Goal: Book appointment/travel/reservation

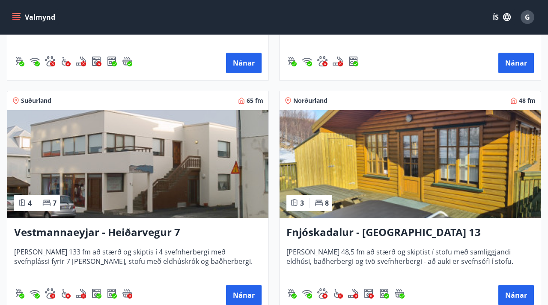
scroll to position [1283, 0]
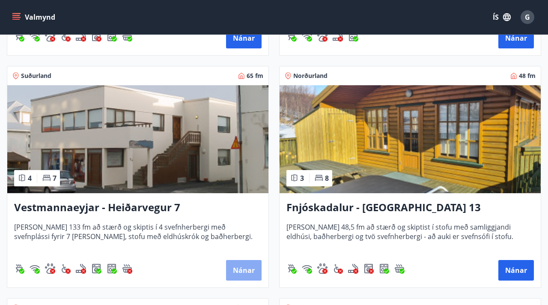
click at [236, 268] on button "Nánar" at bounding box center [244, 270] width 36 height 21
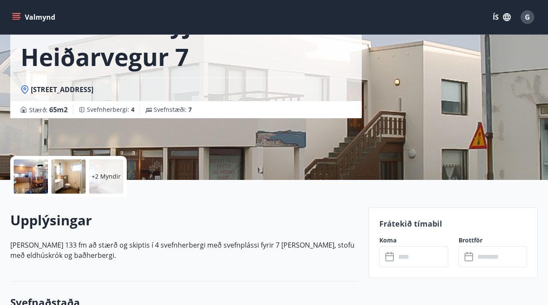
scroll to position [148, 0]
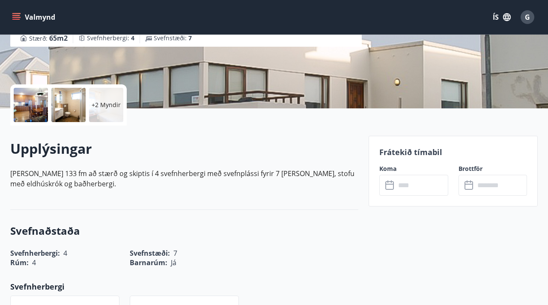
click at [394, 184] on icon at bounding box center [390, 185] width 10 height 10
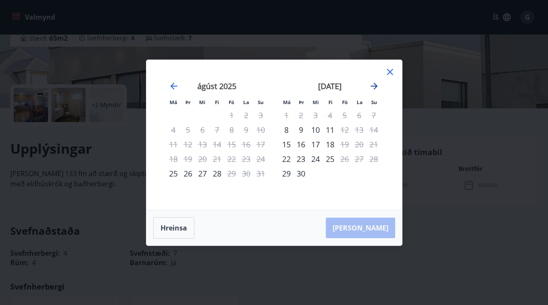
click at [375, 83] on icon "Move forward to switch to the next month." at bounding box center [374, 86] width 10 height 10
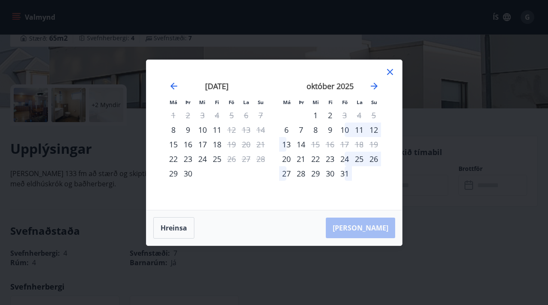
click at [390, 71] on icon at bounding box center [390, 72] width 10 height 10
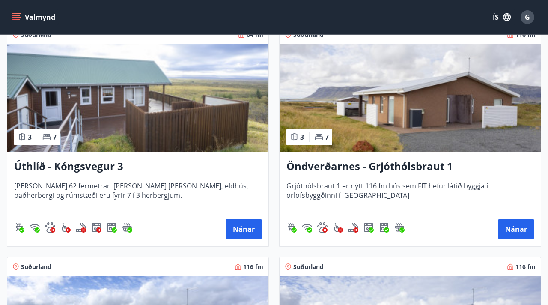
scroll to position [2254, 0]
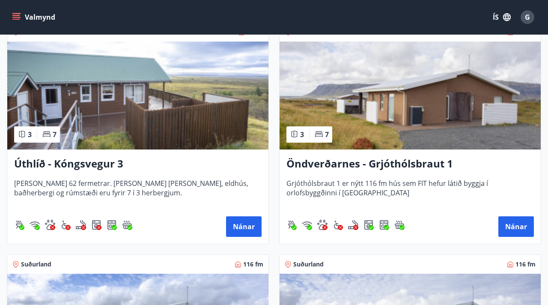
click at [397, 116] on img at bounding box center [409, 95] width 261 height 108
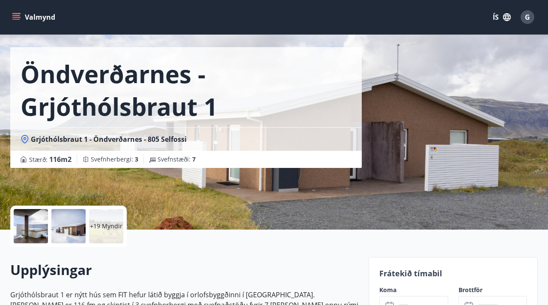
scroll to position [148, 0]
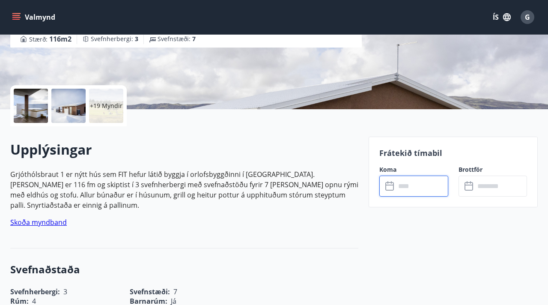
click at [415, 189] on input "text" at bounding box center [421, 185] width 52 height 21
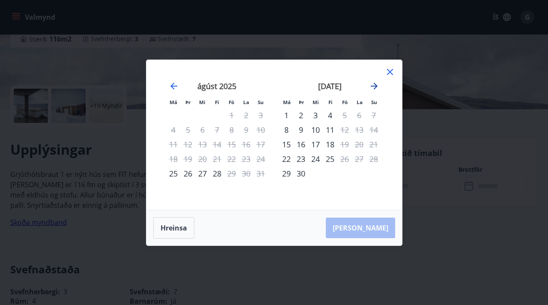
click at [372, 86] on icon "Move forward to switch to the next month." at bounding box center [374, 86] width 10 height 10
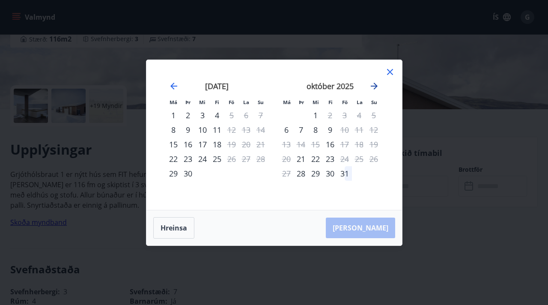
click at [372, 86] on icon "Move forward to switch to the next month." at bounding box center [374, 86] width 10 height 10
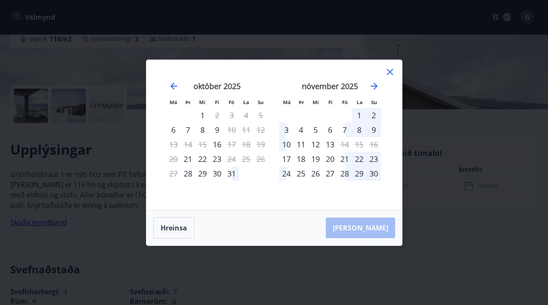
click at [388, 71] on icon at bounding box center [390, 72] width 10 height 10
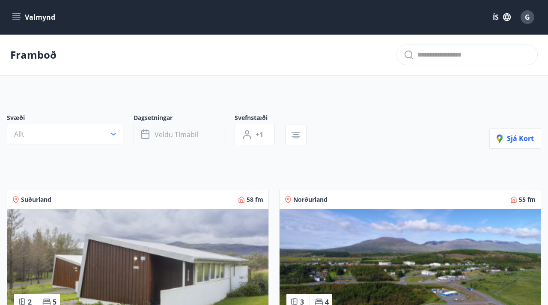
click at [161, 134] on span "Veldu tímabil" at bounding box center [176, 134] width 44 height 9
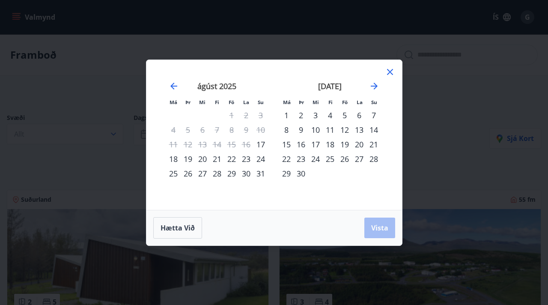
click at [391, 71] on icon at bounding box center [390, 72] width 10 height 10
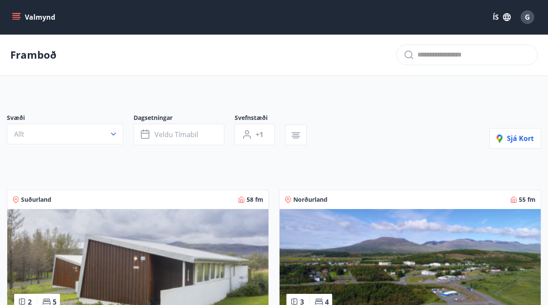
click at [18, 14] on icon "menu" at bounding box center [16, 17] width 9 height 9
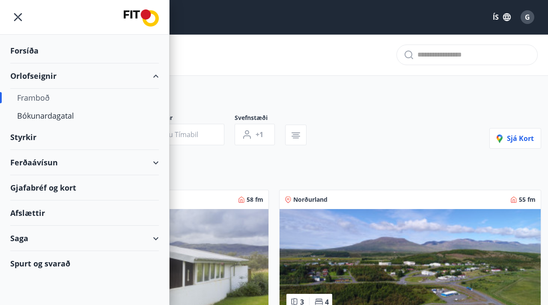
click at [39, 93] on div "Framboð" at bounding box center [84, 98] width 135 height 18
click at [38, 114] on div "Bókunardagatal" at bounding box center [84, 116] width 135 height 18
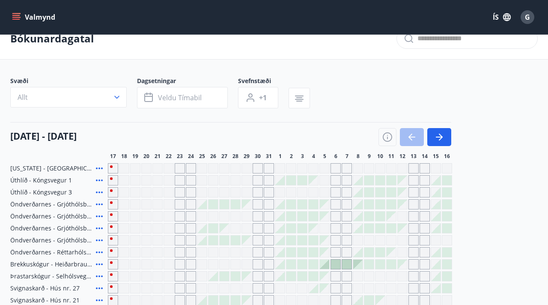
scroll to position [18, 0]
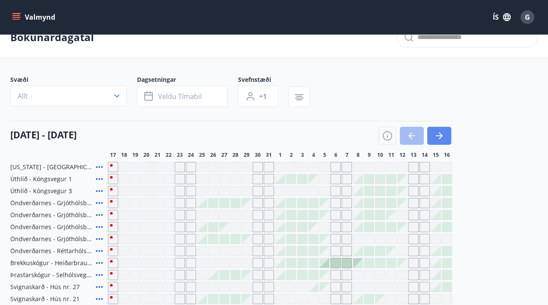
click at [439, 134] on icon "button" at bounding box center [439, 135] width 10 height 10
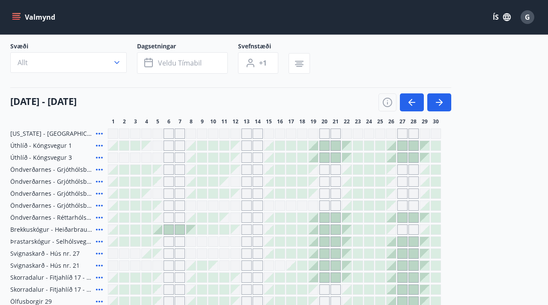
scroll to position [51, 0]
click at [411, 100] on icon "button" at bounding box center [411, 102] width 10 height 10
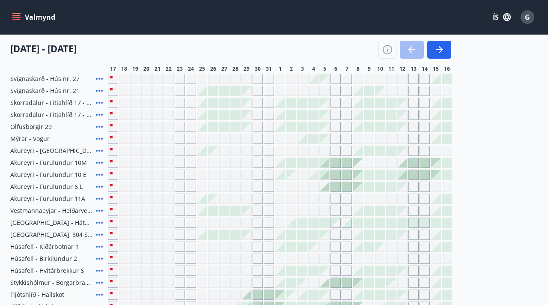
scroll to position [225, 0]
click at [439, 52] on icon "button" at bounding box center [440, 49] width 4 height 7
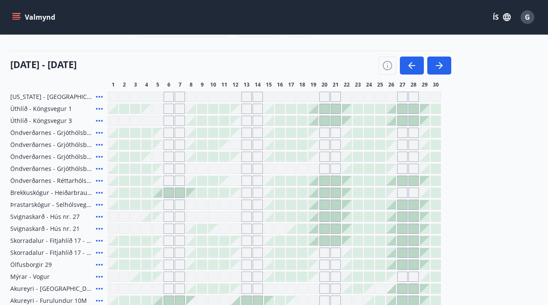
scroll to position [83, 0]
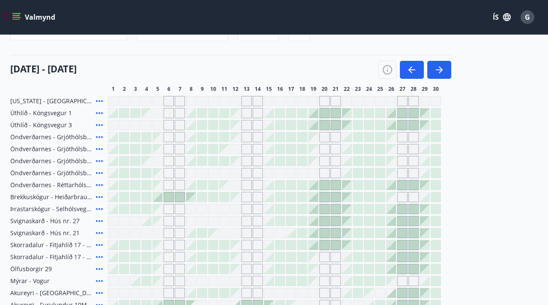
click at [316, 182] on div at bounding box center [312, 184] width 9 height 9
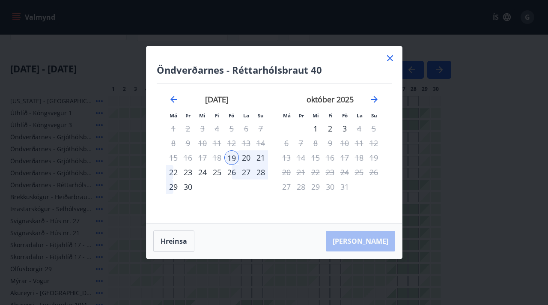
click at [386, 57] on icon at bounding box center [390, 58] width 10 height 10
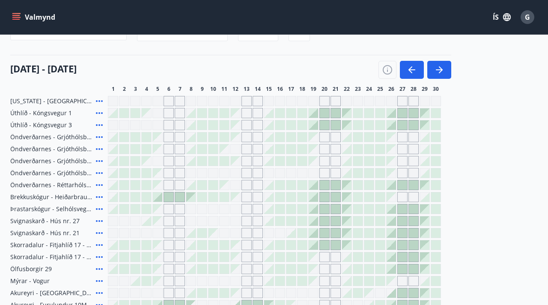
click at [391, 57] on div "[DATE] - [DATE]" at bounding box center [230, 67] width 441 height 24
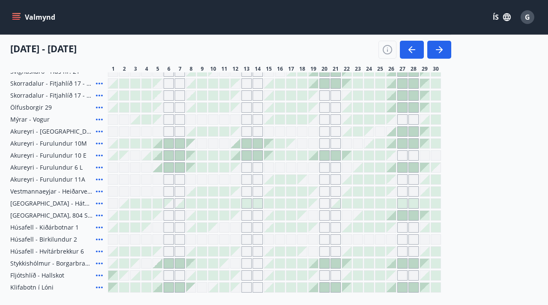
scroll to position [249, 0]
